Goal: Task Accomplishment & Management: Complete application form

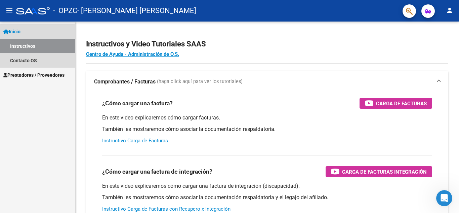
click at [35, 48] on link "Instructivos" at bounding box center [37, 46] width 75 height 14
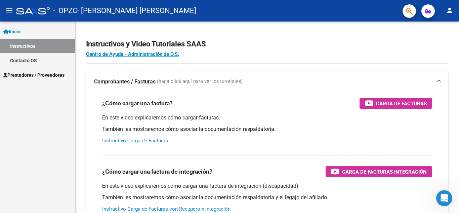
click at [36, 72] on span "Prestadores / Proveedores" at bounding box center [33, 74] width 61 height 7
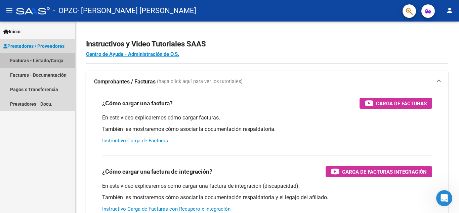
click at [41, 60] on link "Facturas - Listado/Carga" at bounding box center [37, 60] width 75 height 14
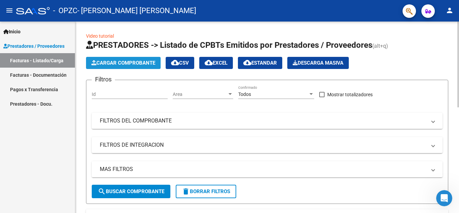
click at [115, 62] on span "Cargar Comprobante" at bounding box center [123, 63] width 64 height 6
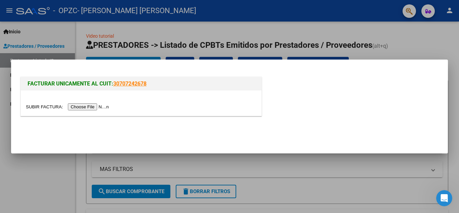
click at [91, 105] on input "file" at bounding box center [68, 106] width 85 height 7
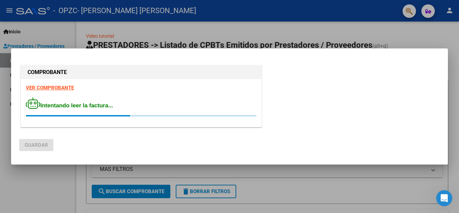
click at [318, 196] on div at bounding box center [229, 106] width 459 height 213
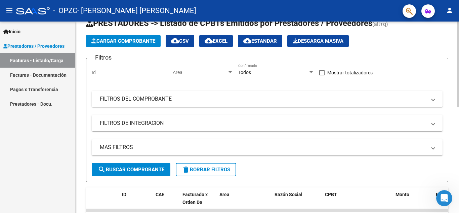
scroll to position [9, 0]
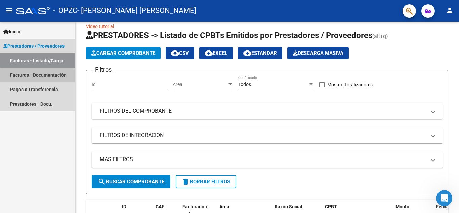
click at [49, 77] on link "Facturas - Documentación" at bounding box center [37, 74] width 75 height 14
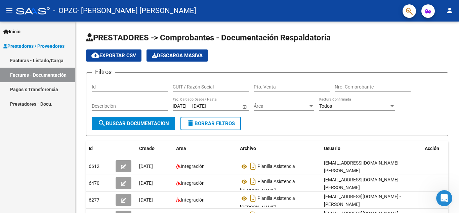
click at [40, 57] on link "Facturas - Listado/Carga" at bounding box center [37, 60] width 75 height 14
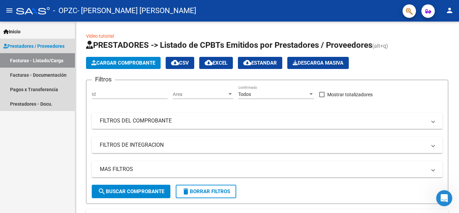
click at [46, 43] on span "Prestadores / Proveedores" at bounding box center [33, 45] width 61 height 7
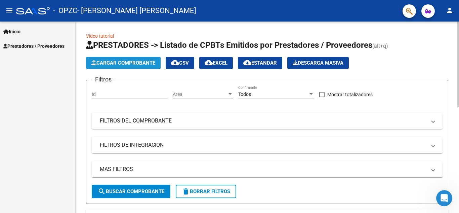
click at [136, 64] on span "Cargar Comprobante" at bounding box center [123, 63] width 64 height 6
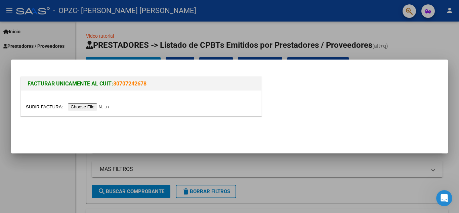
click at [86, 105] on input "file" at bounding box center [68, 106] width 85 height 7
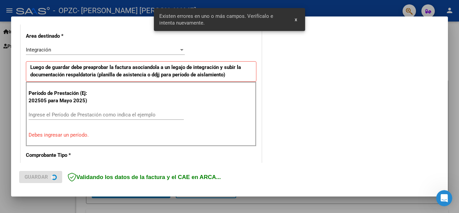
scroll to position [152, 0]
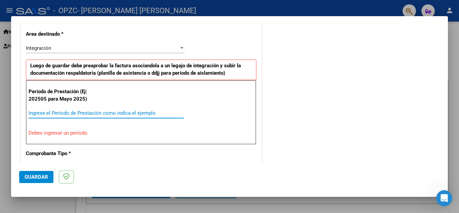
click at [87, 114] on input "Ingrese el Período de Prestación como indica el ejemplo" at bounding box center [106, 113] width 155 height 6
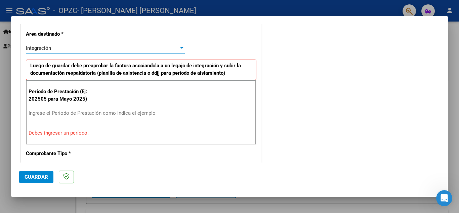
click at [180, 48] on div at bounding box center [181, 48] width 3 height 2
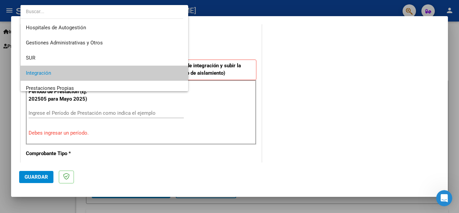
scroll to position [25, 0]
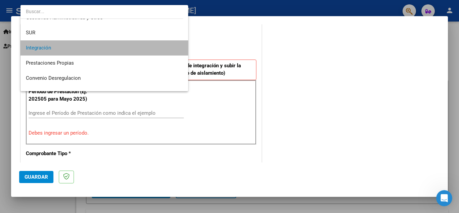
click at [150, 47] on span "Integración" at bounding box center [104, 47] width 157 height 15
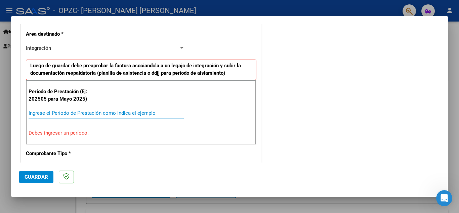
click at [78, 113] on input "Ingrese el Período de Prestación como indica el ejemplo" at bounding box center [106, 113] width 155 height 6
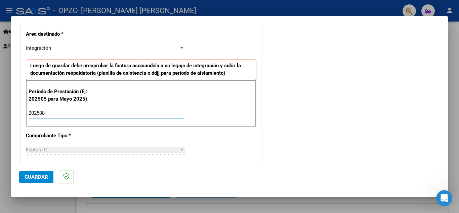
type input "202508"
click at [93, 150] on div "Factura C" at bounding box center [102, 149] width 153 height 6
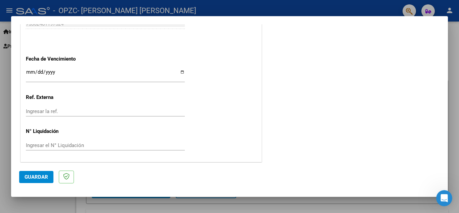
scroll to position [453, 0]
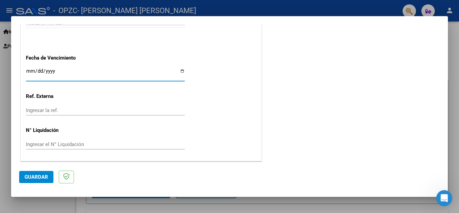
click at [36, 71] on input "Ingresar la fecha" at bounding box center [105, 73] width 159 height 11
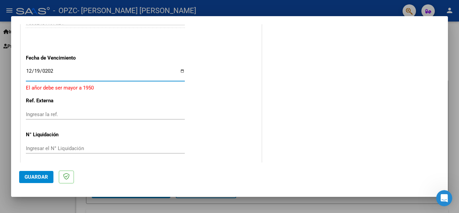
type input "[DATE]"
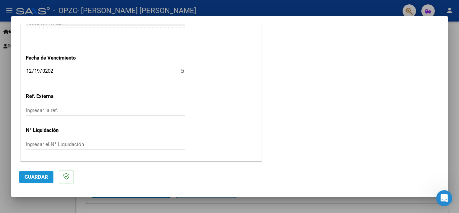
click at [37, 181] on button "Guardar" at bounding box center [36, 177] width 34 height 12
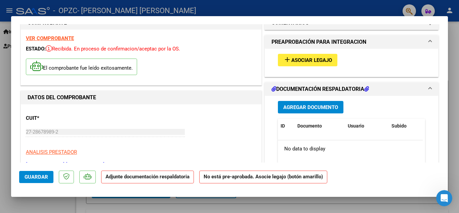
scroll to position [5, 0]
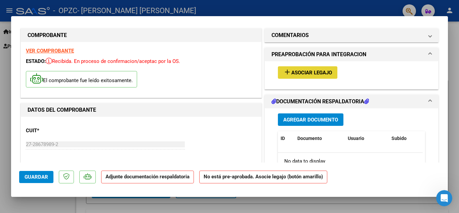
click at [298, 76] on span "Asociar Legajo" at bounding box center [311, 73] width 41 height 6
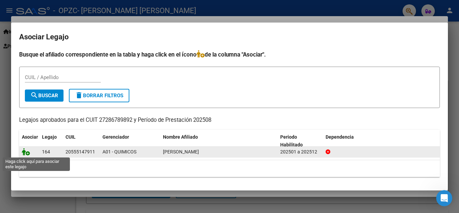
click at [28, 153] on icon at bounding box center [26, 151] width 8 height 7
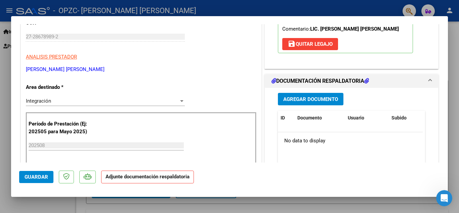
scroll to position [101, 0]
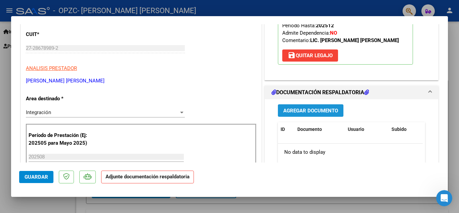
click at [303, 110] on span "Agregar Documento" at bounding box center [310, 110] width 55 height 6
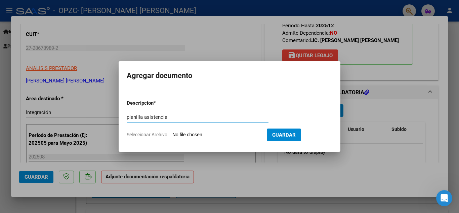
type input "planilla asistencia"
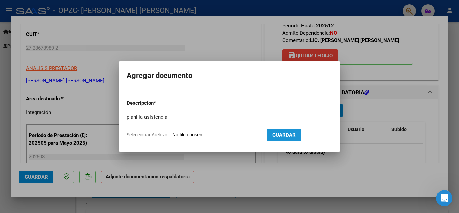
click at [286, 138] on button "Guardar" at bounding box center [284, 134] width 34 height 12
drag, startPoint x: 193, startPoint y: 129, endPoint x: 176, endPoint y: 134, distance: 18.4
click at [176, 134] on form "Descripcion * planilla asistencia Escriba aquí una descripcion Seleccionar Arch…" at bounding box center [229, 118] width 205 height 49
click at [176, 134] on input "Seleccionar Archivo" at bounding box center [216, 135] width 89 height 6
click at [187, 134] on input "Seleccionar Archivo" at bounding box center [216, 135] width 89 height 6
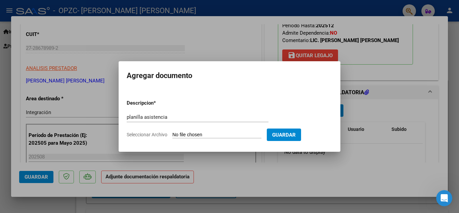
type input "C:\fakepath\Planilla Asistencia [PERSON_NAME] .pdf"
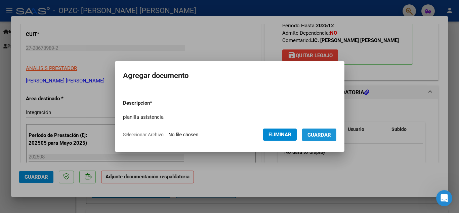
click at [321, 134] on span "Guardar" at bounding box center [319, 135] width 24 height 6
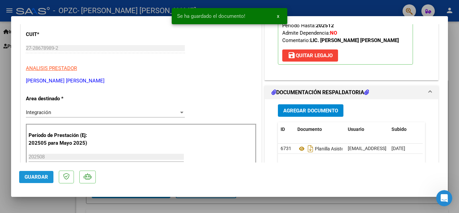
click at [34, 175] on span "Guardar" at bounding box center [37, 177] width 24 height 6
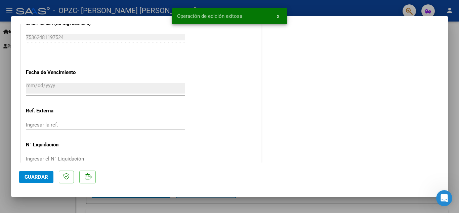
scroll to position [463, 0]
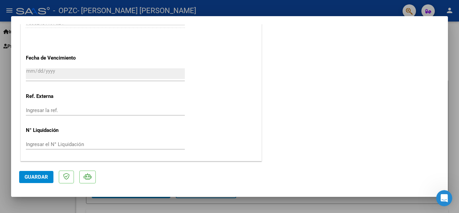
click at [453, 61] on div at bounding box center [229, 106] width 459 height 213
type input "$ 0,00"
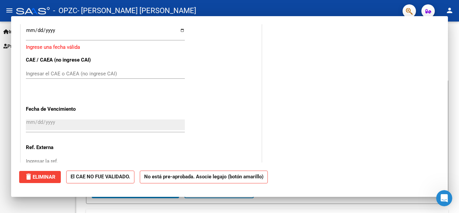
scroll to position [443, 0]
